Goal: Find specific page/section: Find specific page/section

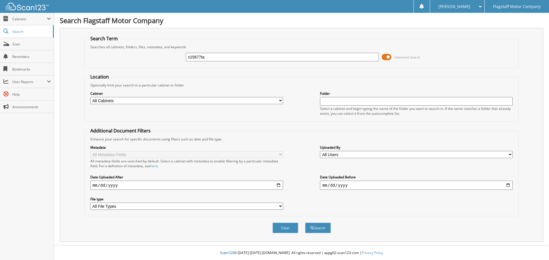
type input "s15677ta"
click at [305, 223] on button "Search" at bounding box center [318, 228] width 26 height 11
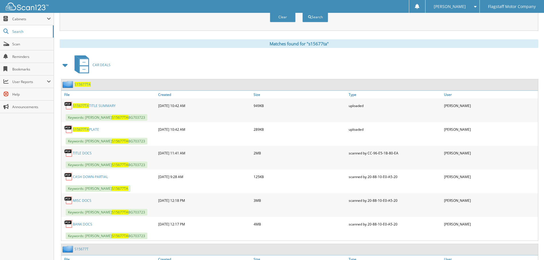
scroll to position [229, 0]
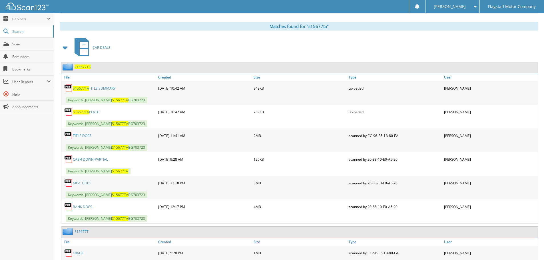
click at [84, 184] on link "MISC DOCS" at bounding box center [82, 183] width 19 height 5
click at [81, 184] on link "MISC DOCS" at bounding box center [82, 183] width 19 height 5
click at [535, 23] on div "Matches found for "s15677ta"" at bounding box center [299, 26] width 479 height 9
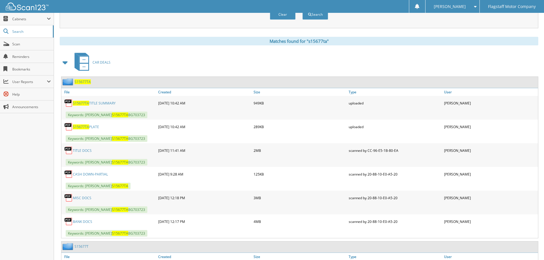
scroll to position [229, 0]
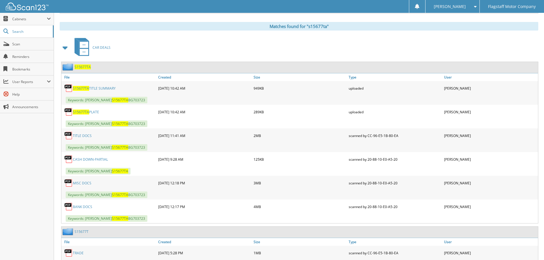
click at [84, 183] on link "MISC DOCS" at bounding box center [82, 183] width 19 height 5
click at [81, 206] on link "BANK DOCS" at bounding box center [82, 207] width 19 height 5
